Goal: Navigation & Orientation: Find specific page/section

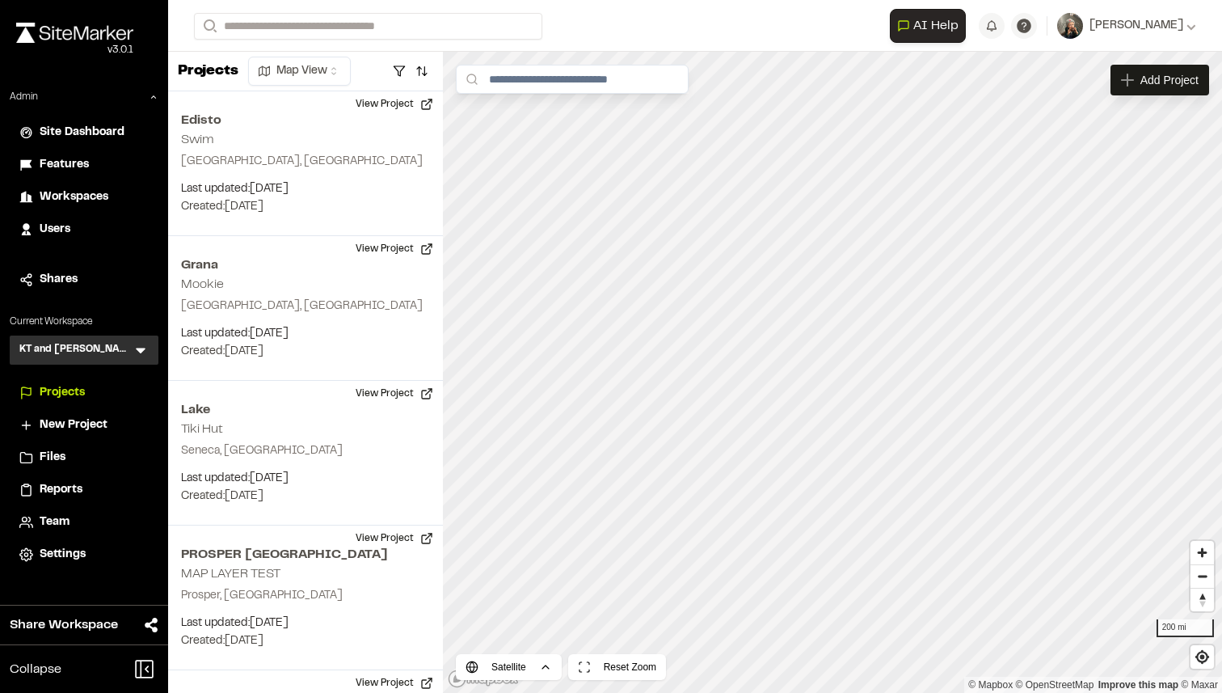
click at [141, 344] on icon at bounding box center [141, 350] width 16 height 16
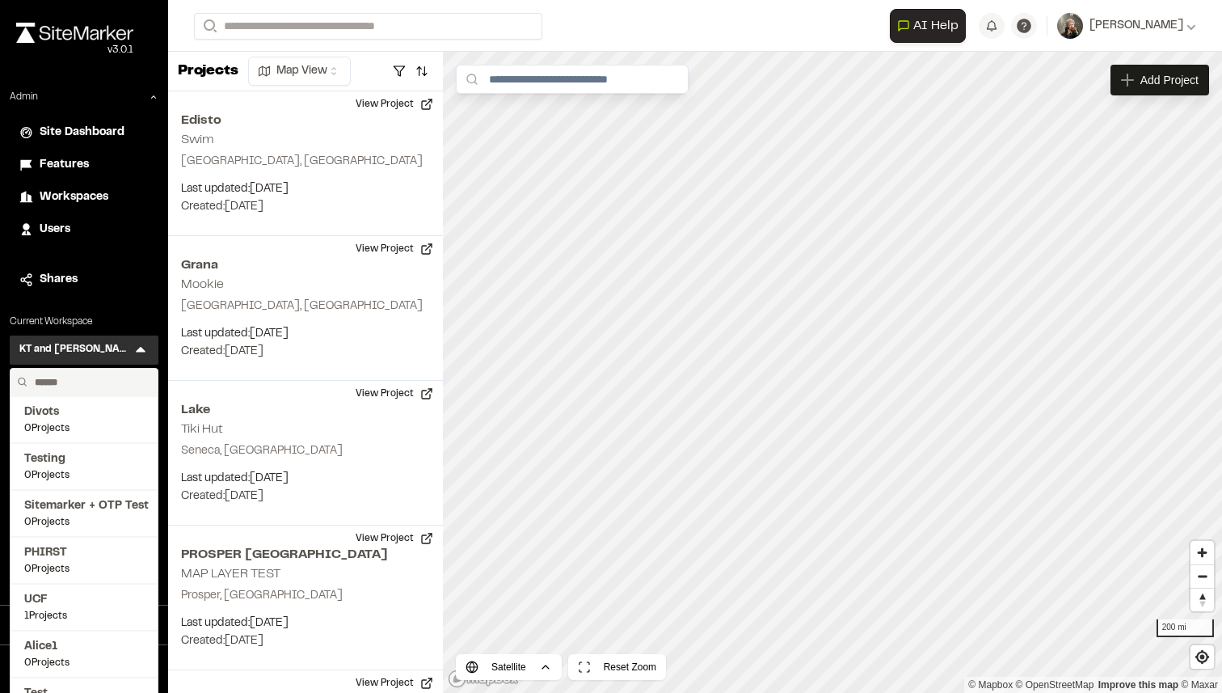
click at [97, 375] on input "text" at bounding box center [89, 382] width 123 height 27
type input "**********"
click at [81, 417] on span "Sitemarker" at bounding box center [84, 412] width 120 height 18
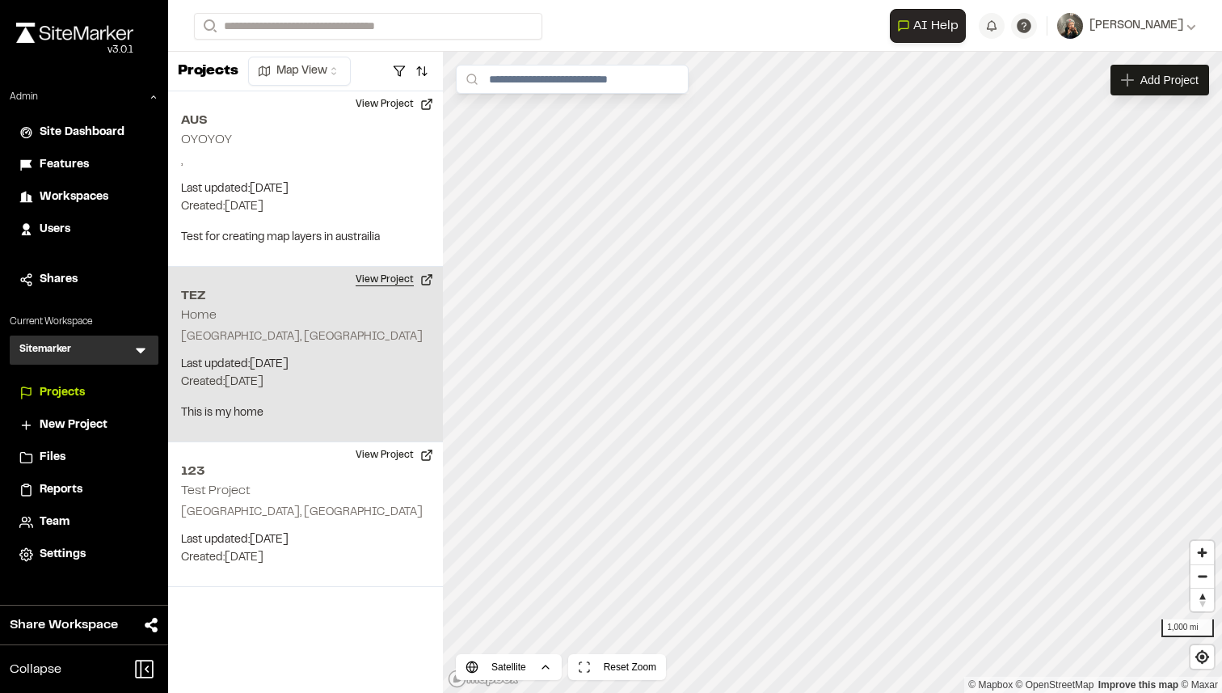
click at [358, 279] on button "View Project" at bounding box center [394, 280] width 97 height 26
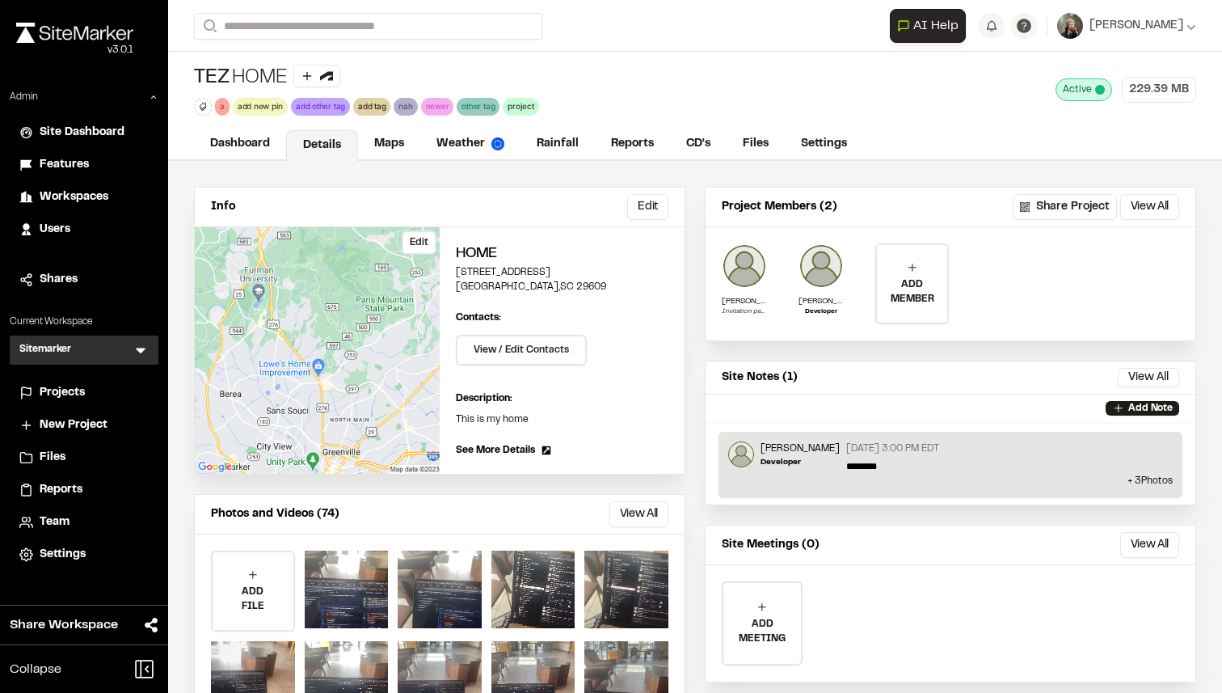
scroll to position [68, 0]
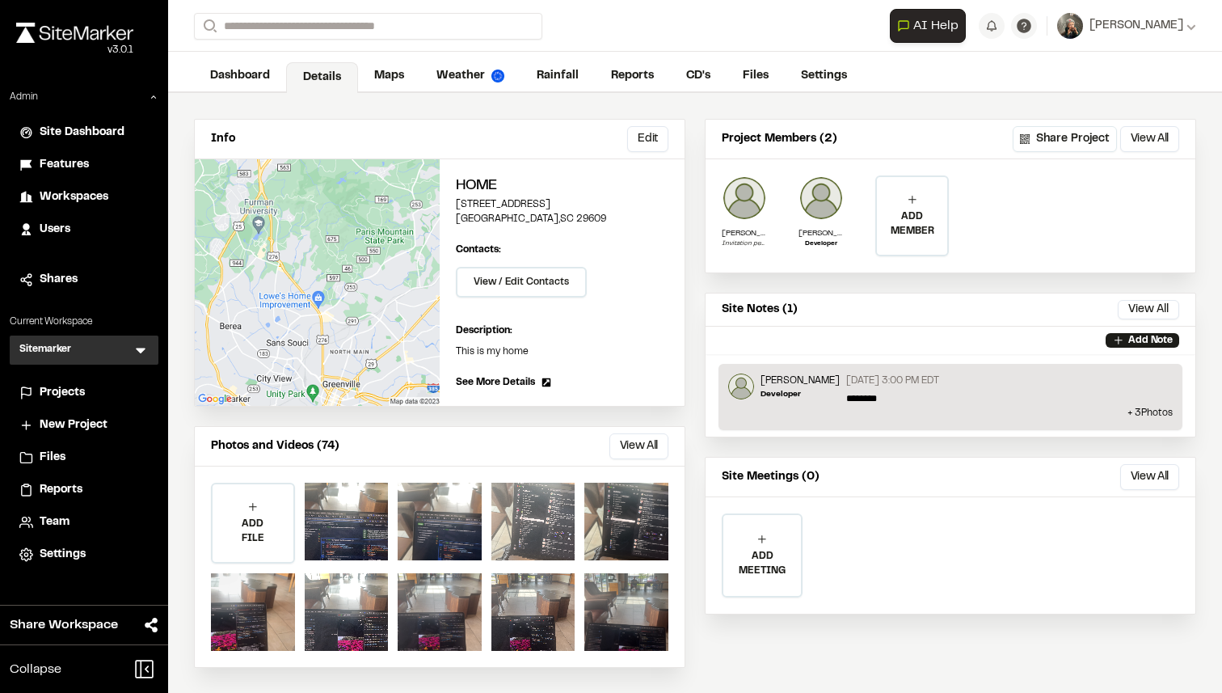
click at [527, 521] on div at bounding box center [533, 521] width 84 height 78
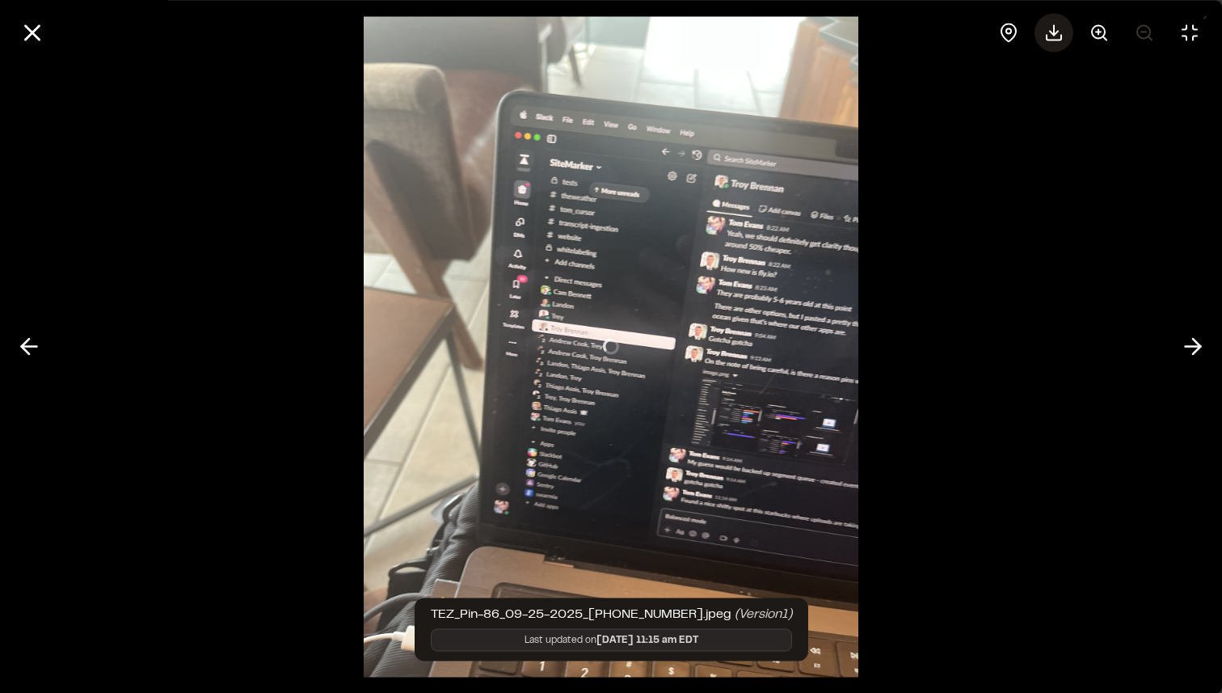
click at [1050, 31] on polyline at bounding box center [1054, 33] width 8 height 4
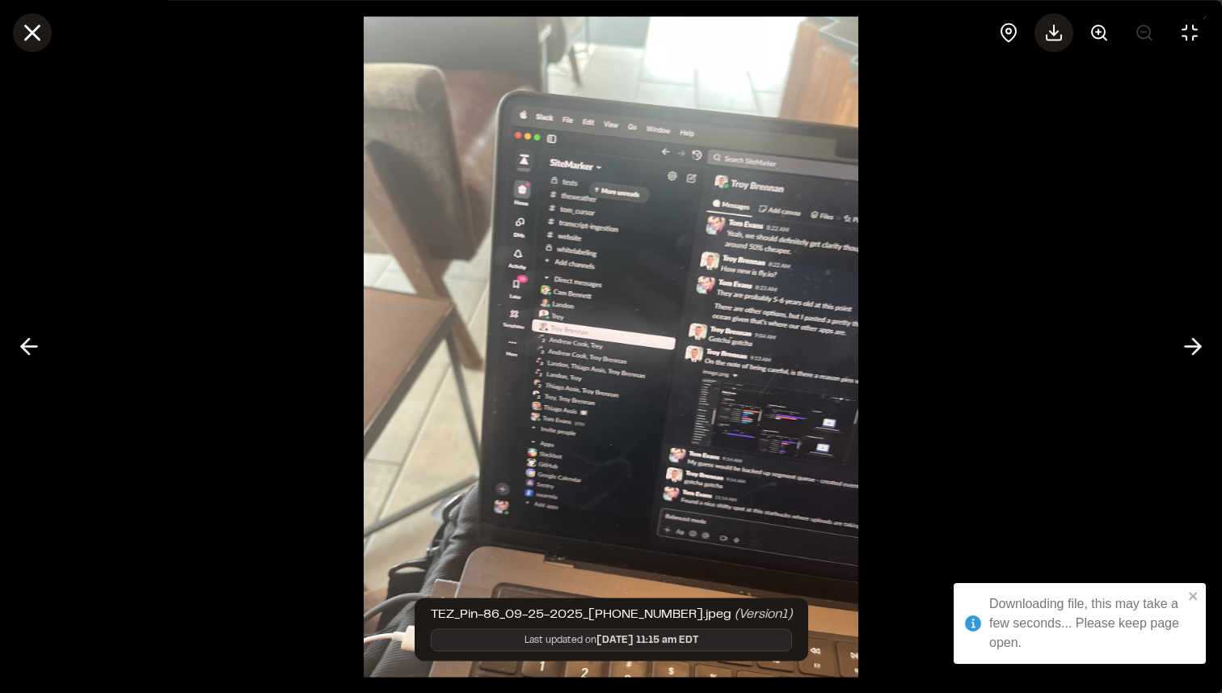
click at [40, 38] on icon at bounding box center [32, 32] width 27 height 27
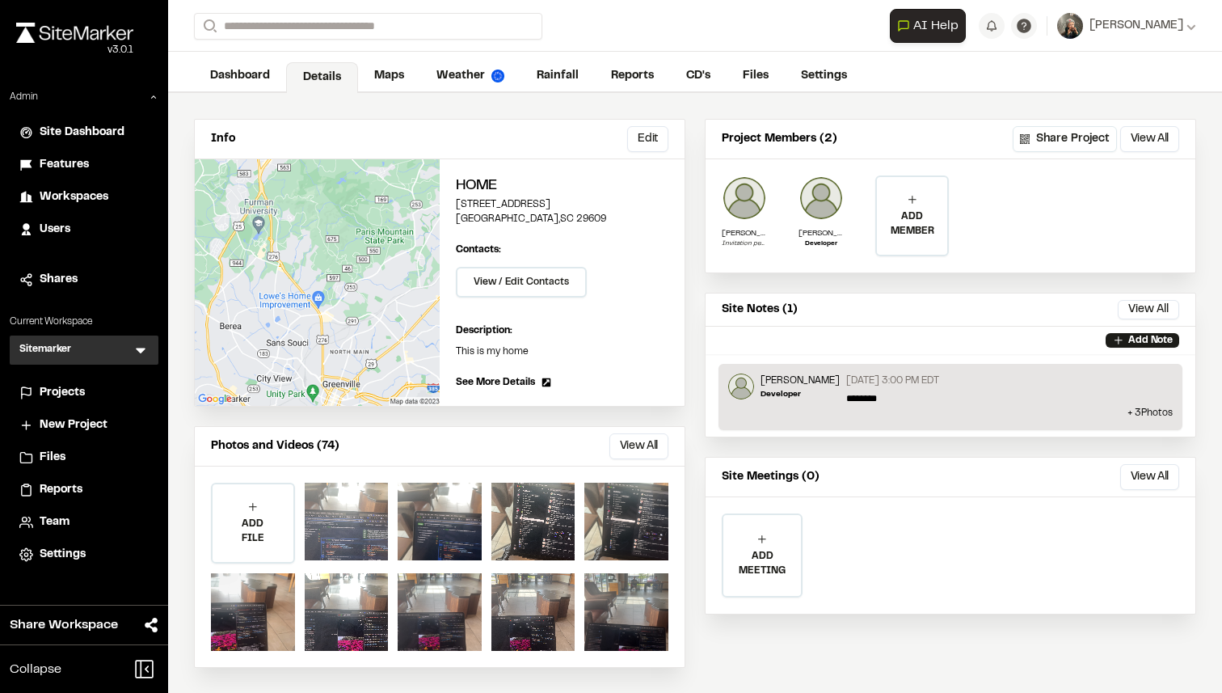
click at [338, 492] on div at bounding box center [347, 521] width 84 height 78
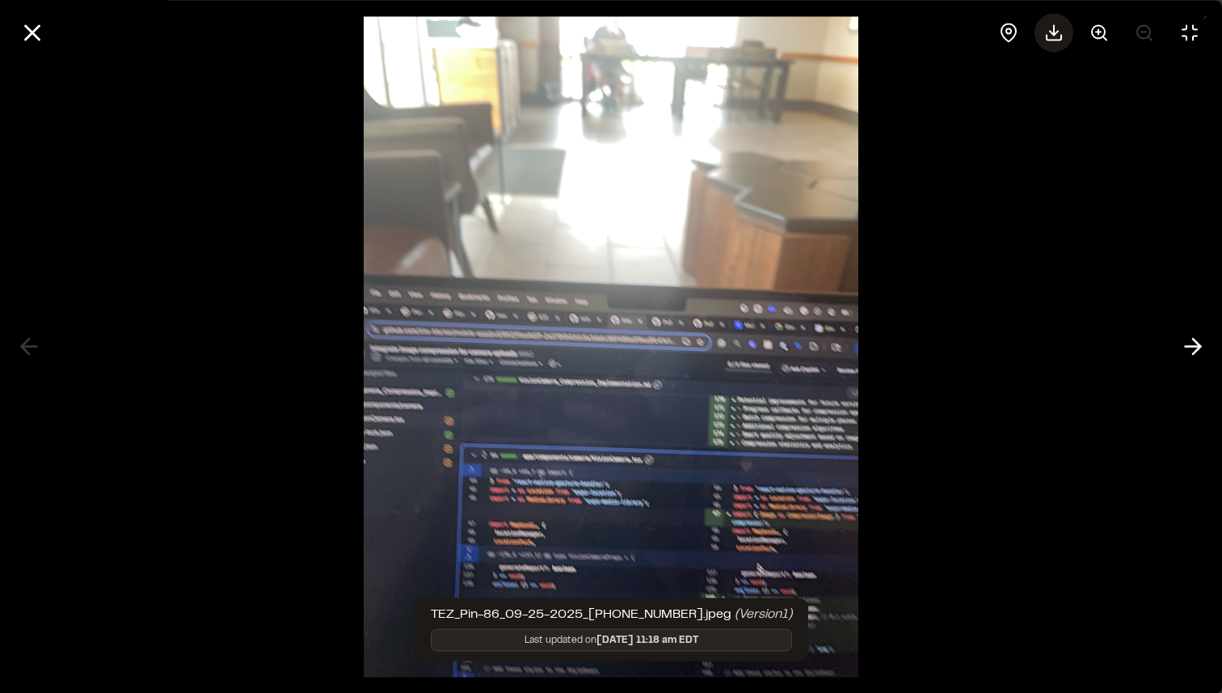
click at [1051, 39] on icon at bounding box center [1054, 37] width 15 height 5
click at [30, 34] on line at bounding box center [33, 33] width 14 height 14
